Goal: Information Seeking & Learning: Learn about a topic

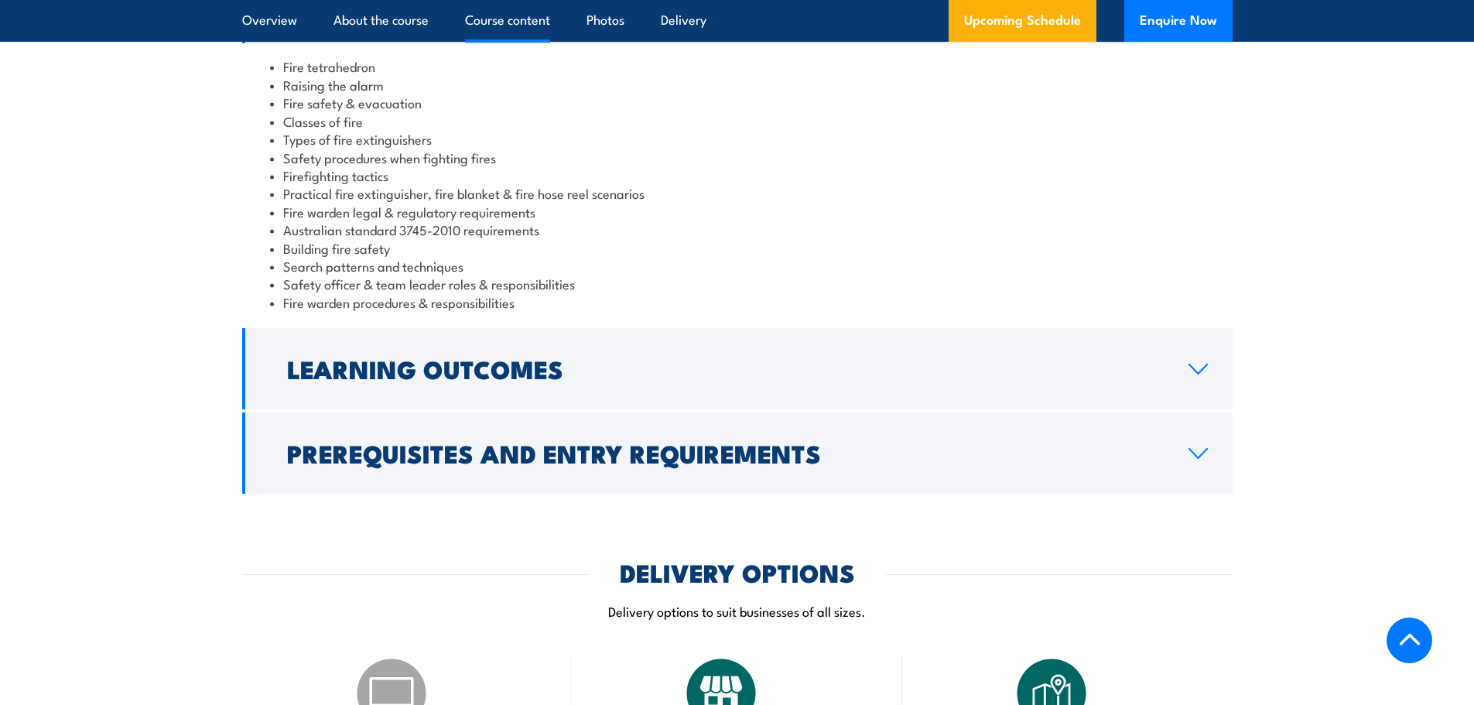
scroll to position [1392, 0]
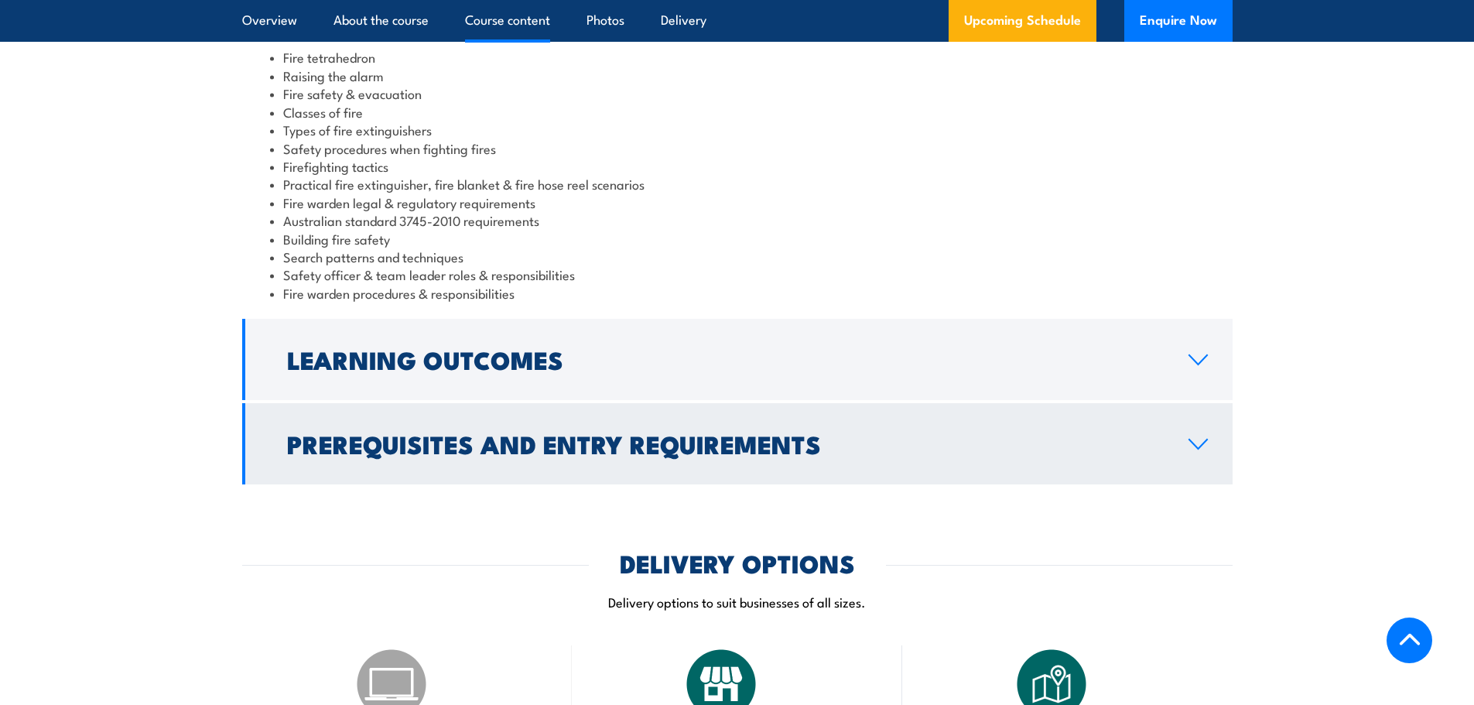
click at [554, 442] on h2 "Prerequisites and Entry Requirements" at bounding box center [725, 443] width 876 height 22
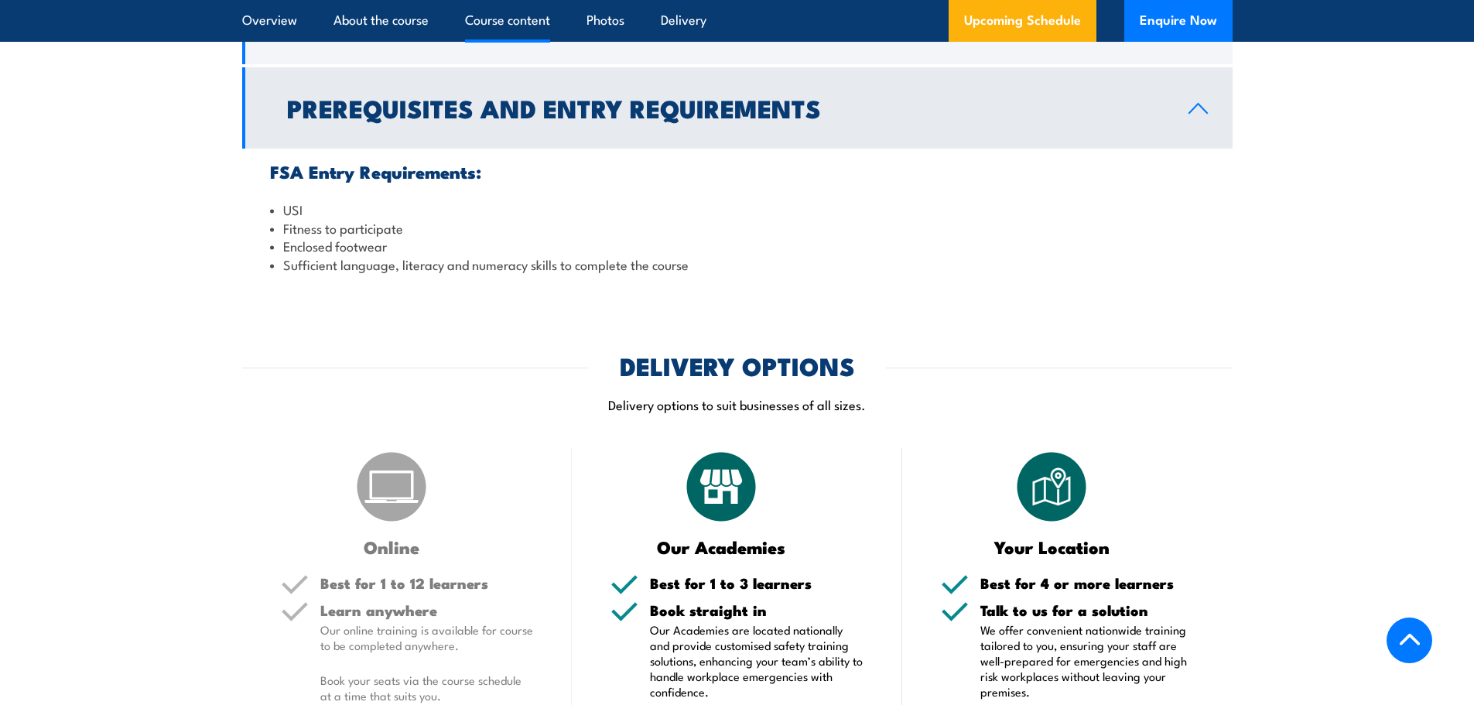
scroll to position [1470, 0]
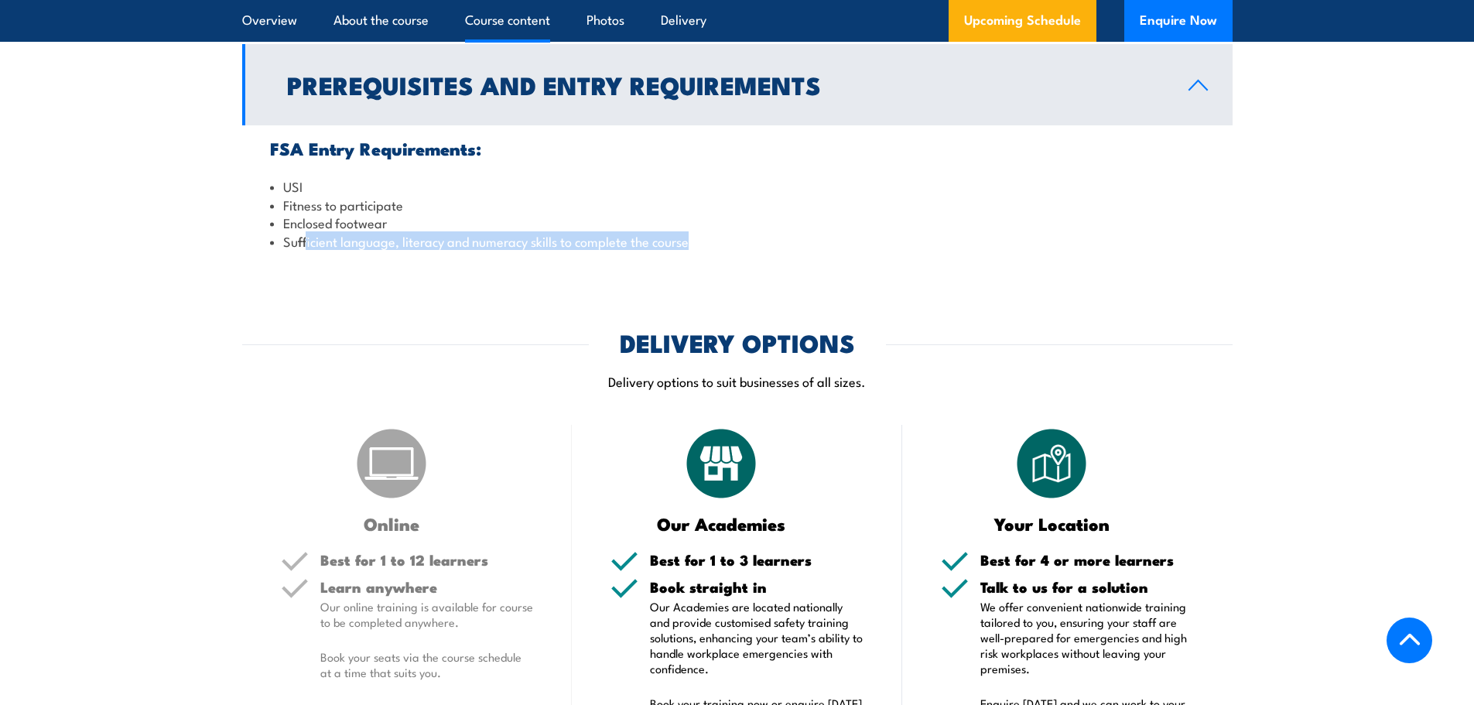
drag, startPoint x: 306, startPoint y: 247, endPoint x: 720, endPoint y: 249, distance: 414.6
click at [705, 247] on li "Sufficient language, literacy and numeracy skills to complete the course" at bounding box center [737, 241] width 934 height 18
click at [720, 249] on li "Sufficient language, literacy and numeracy skills to complete the course" at bounding box center [737, 241] width 934 height 18
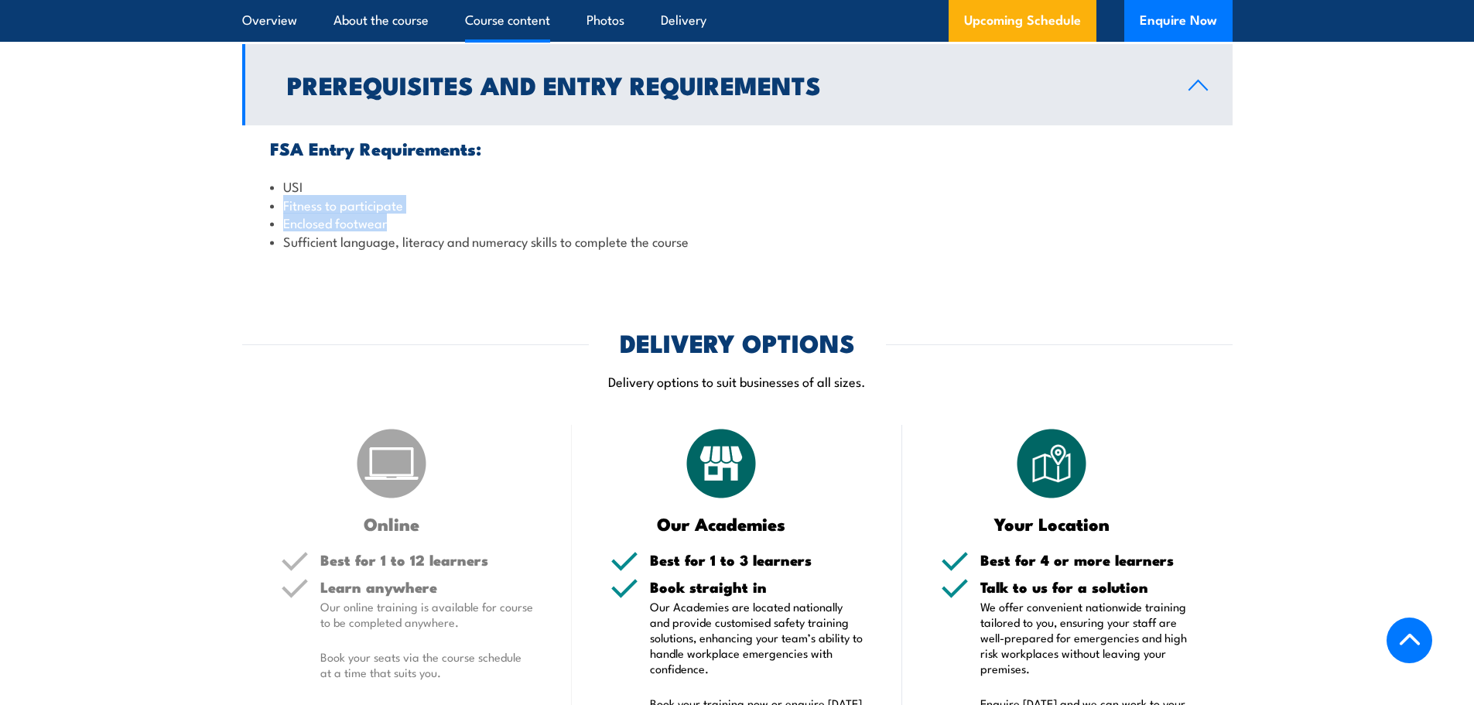
drag, startPoint x: 425, startPoint y: 214, endPoint x: 490, endPoint y: 213, distance: 65.0
click at [218, 207] on section "Course Content Fire tetrahedron Raising the alarm Fire safety & evacuation Clas…" at bounding box center [737, 69] width 1474 height 388
drag, startPoint x: 514, startPoint y: 215, endPoint x: 739, endPoint y: 266, distance: 230.8
click at [517, 217] on li "Enclosed footwear" at bounding box center [737, 222] width 934 height 18
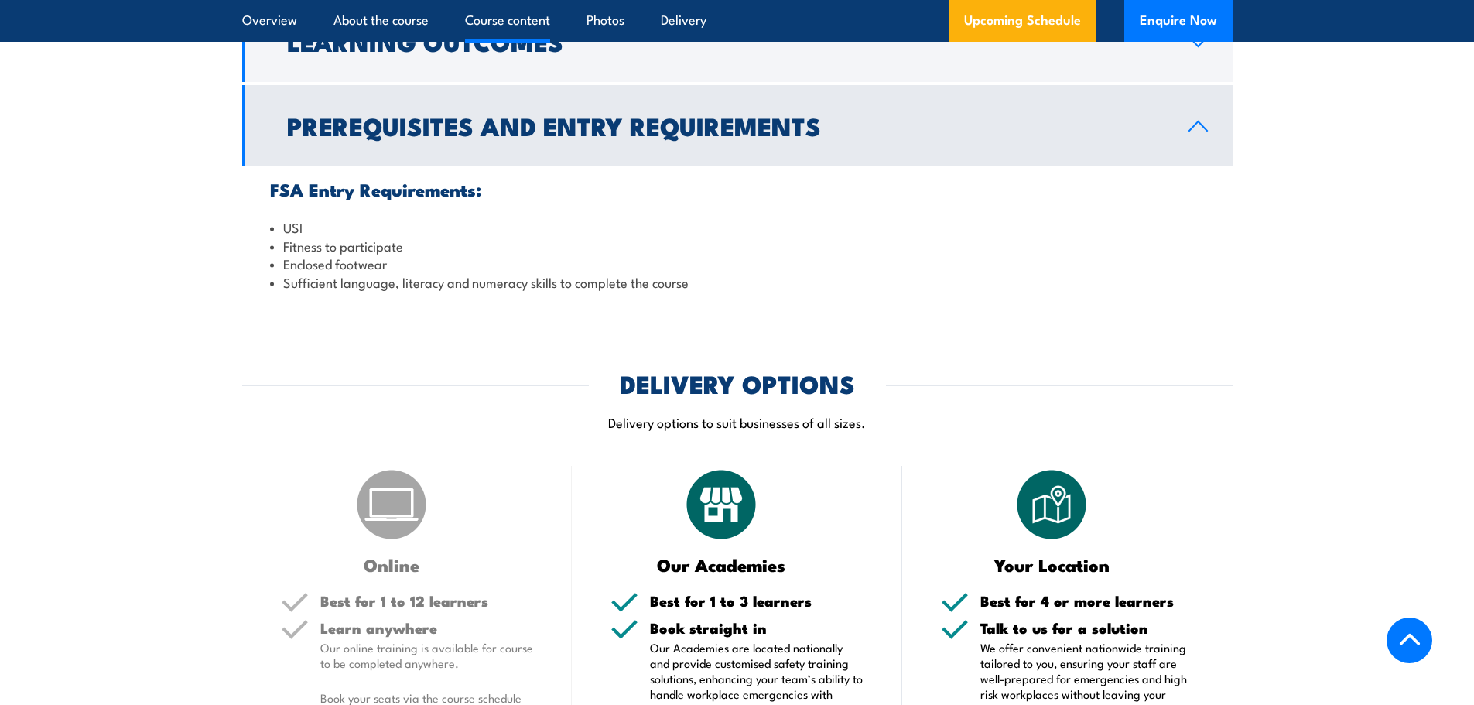
scroll to position [1392, 0]
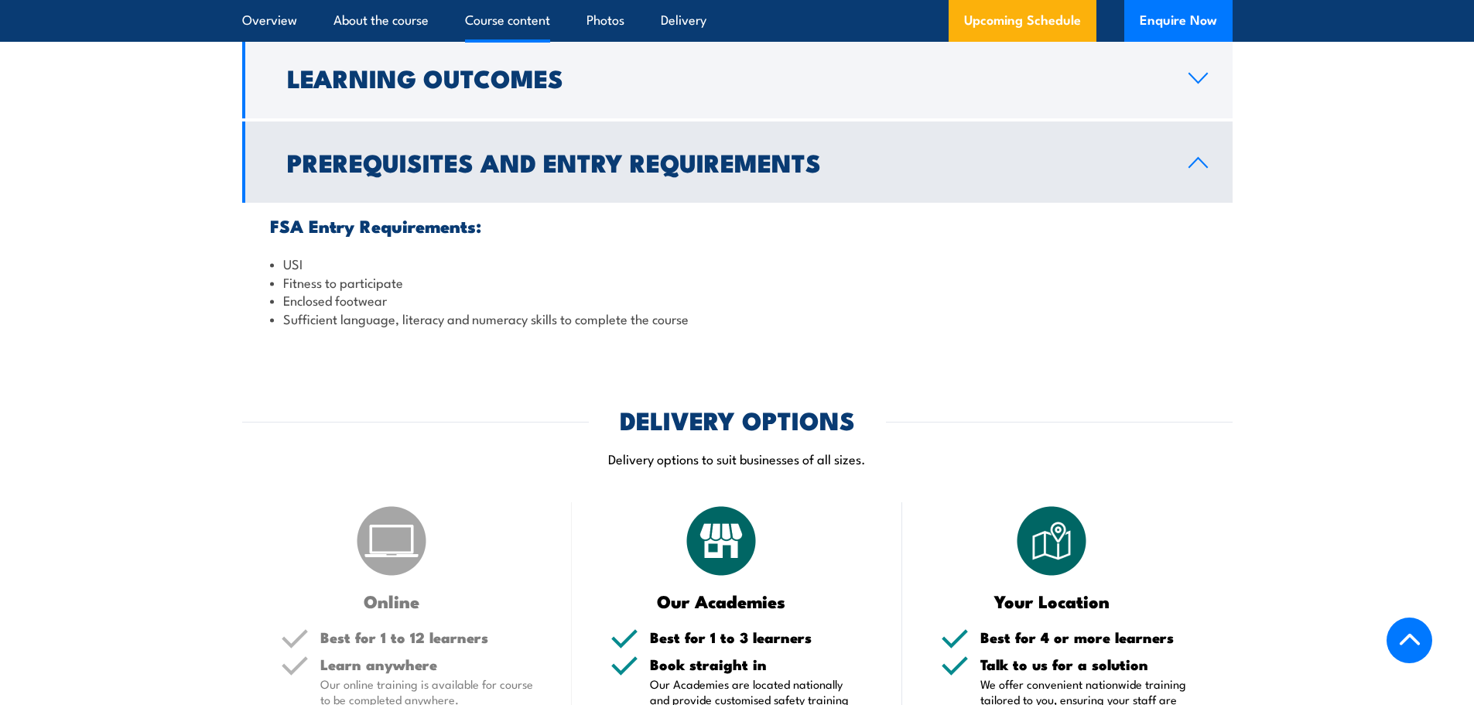
drag, startPoint x: 548, startPoint y: 357, endPoint x: 565, endPoint y: 350, distance: 18.8
